Goal: Task Accomplishment & Management: Manage account settings

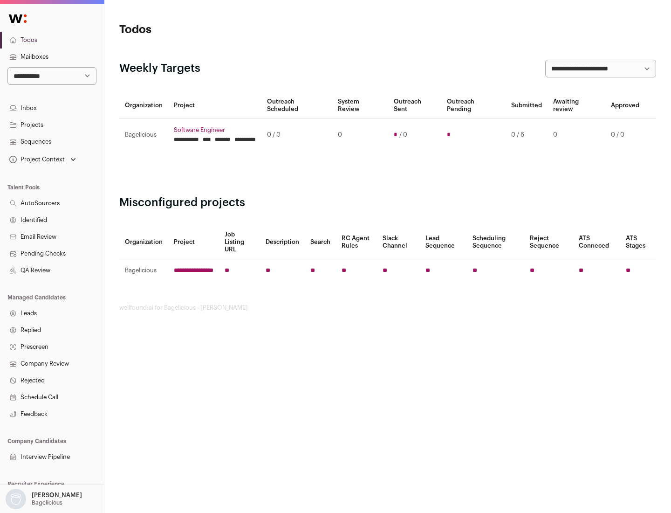
click at [52, 124] on link "Projects" at bounding box center [52, 125] width 104 height 17
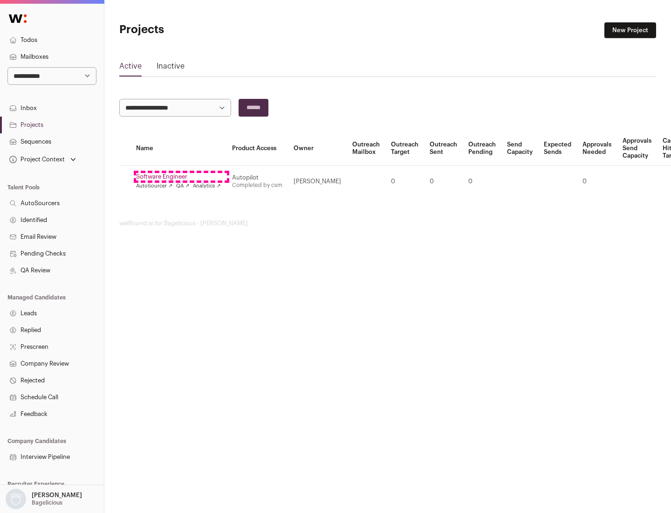
click at [181, 177] on link "Software Engineer" at bounding box center [178, 176] width 85 height 7
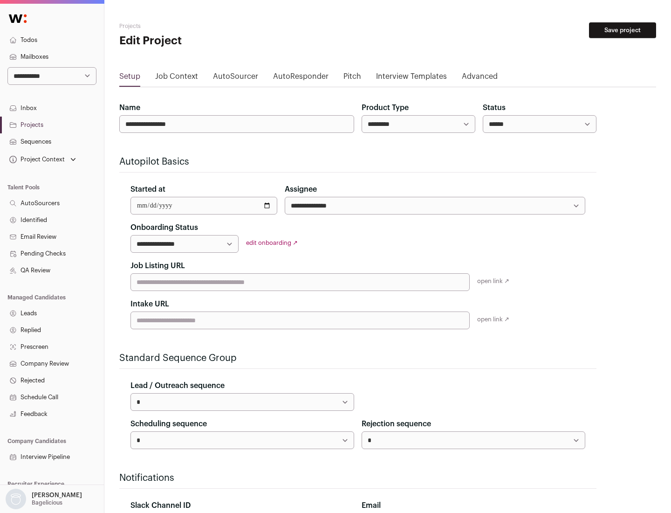
click at [623, 30] on button "Save project" at bounding box center [622, 30] width 67 height 16
